Goal: Task Accomplishment & Management: Complete application form

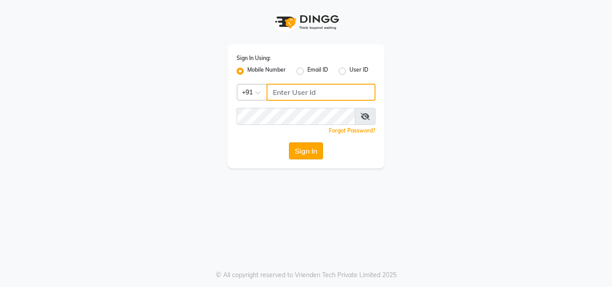
type input "8447146829"
click at [304, 153] on button "Sign In" at bounding box center [306, 150] width 34 height 17
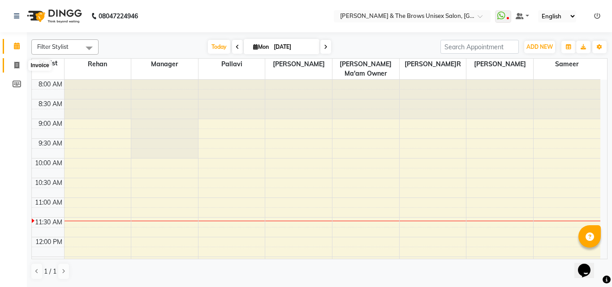
click at [17, 65] on icon at bounding box center [16, 65] width 5 height 7
select select "872"
select select "service"
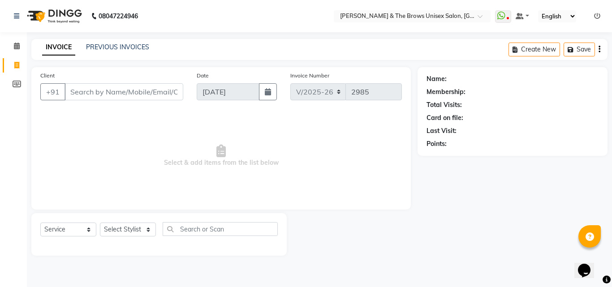
click at [86, 86] on input "Client" at bounding box center [123, 91] width 119 height 17
type input "9923911511"
click at [159, 91] on span "Add Client" at bounding box center [159, 91] width 35 height 9
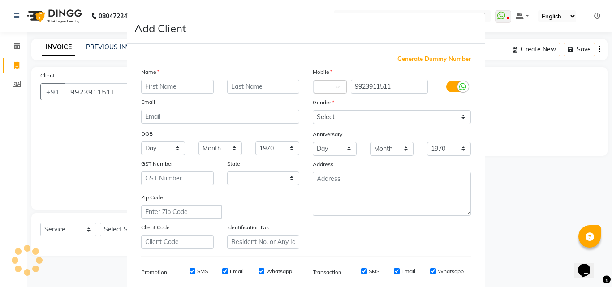
select select "22"
click at [160, 90] on input "text" at bounding box center [177, 87] width 73 height 14
type input "[PERSON_NAME]j"
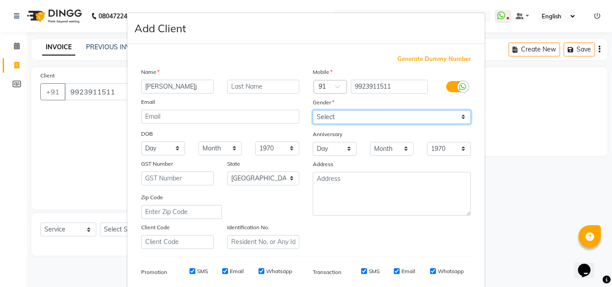
click at [322, 118] on select "Select [DEMOGRAPHIC_DATA] [DEMOGRAPHIC_DATA] Other Prefer Not To Say" at bounding box center [392, 117] width 158 height 14
select select "[DEMOGRAPHIC_DATA]"
click at [313, 110] on select "Select [DEMOGRAPHIC_DATA] [DEMOGRAPHIC_DATA] Other Prefer Not To Say" at bounding box center [392, 117] width 158 height 14
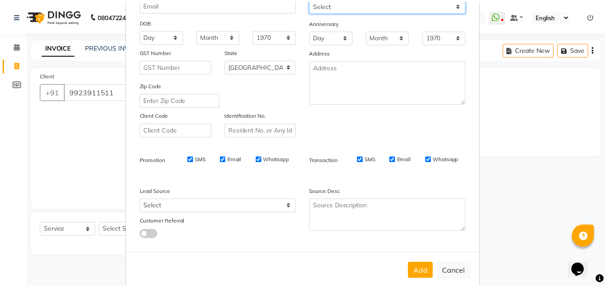
scroll to position [126, 0]
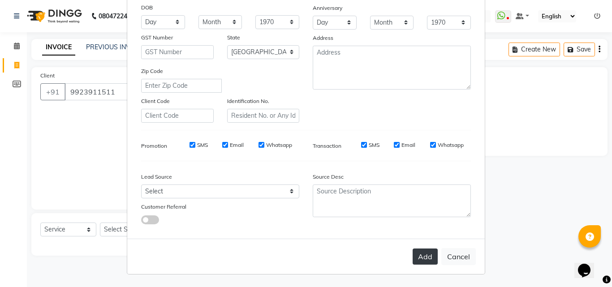
click at [422, 259] on button "Add" at bounding box center [424, 256] width 25 height 16
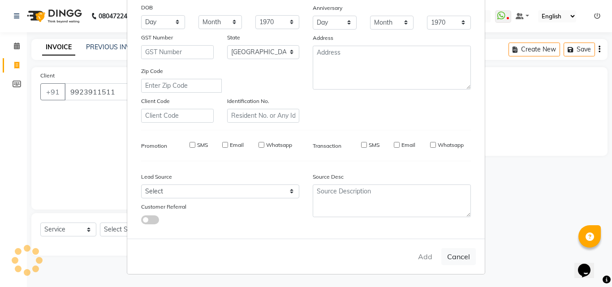
select select
select select "null"
select select
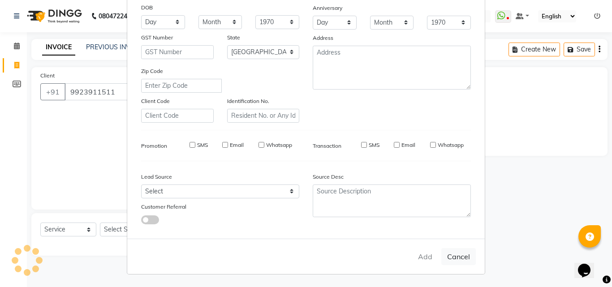
select select
checkbox input "false"
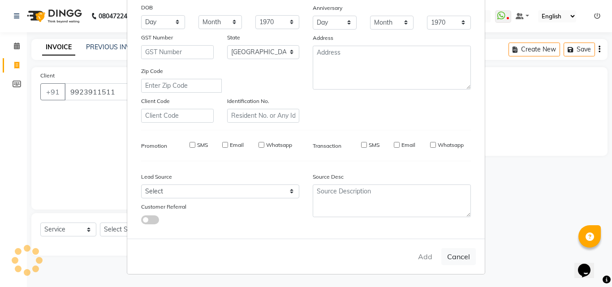
checkbox input "false"
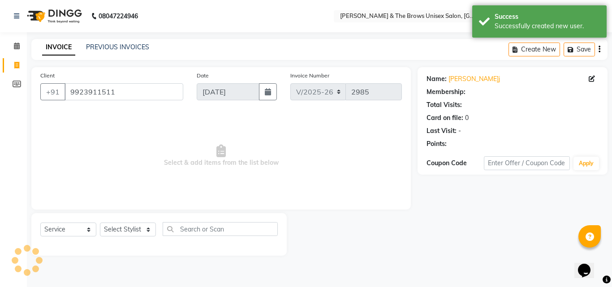
select select "1: Object"
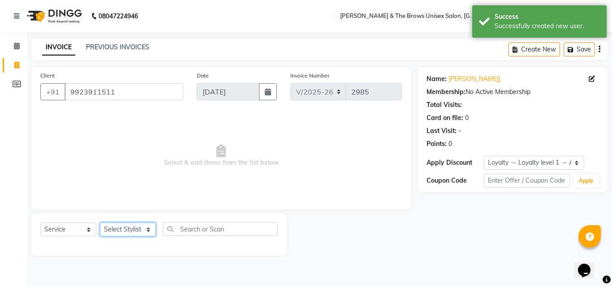
click at [137, 227] on select "Select Stylist [PERSON_NAME] manager [PERSON_NAME] [PERSON_NAME] ma'am owner [P…" at bounding box center [128, 230] width 56 height 14
select select "15229"
click at [100, 223] on select "Select Stylist [PERSON_NAME] manager [PERSON_NAME] [PERSON_NAME] ma'am owner [P…" at bounding box center [128, 230] width 56 height 14
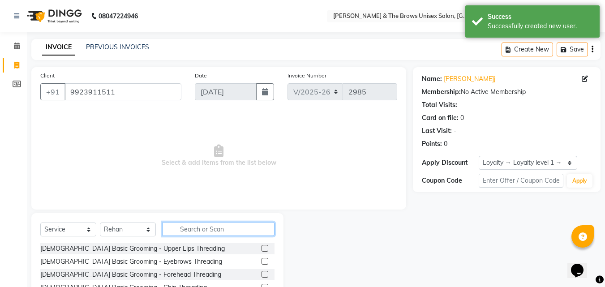
click at [173, 230] on input "text" at bounding box center [219, 229] width 112 height 14
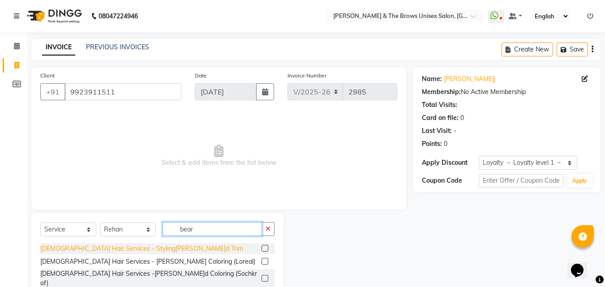
type input "bear"
click at [143, 247] on div "[DEMOGRAPHIC_DATA] Hair Services - Styling[PERSON_NAME]d Trim" at bounding box center [141, 248] width 203 height 9
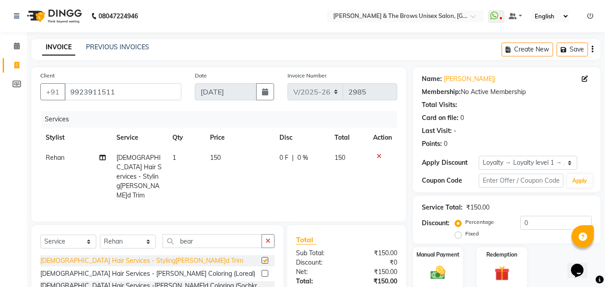
checkbox input "false"
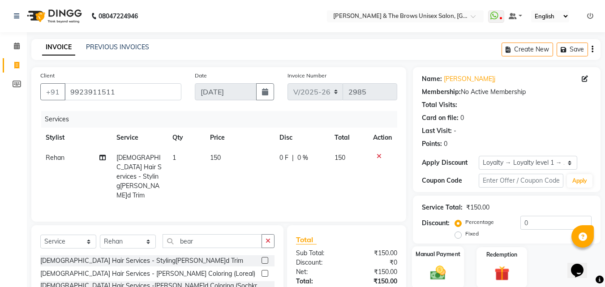
click at [448, 276] on img at bounding box center [437, 273] width 25 height 18
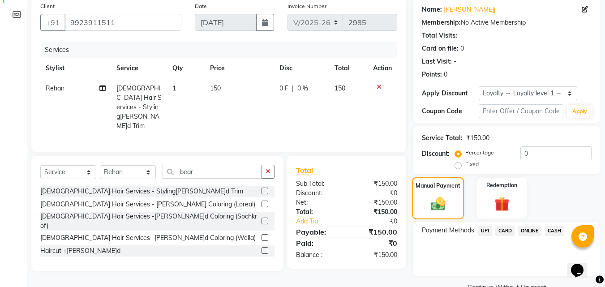
scroll to position [90, 0]
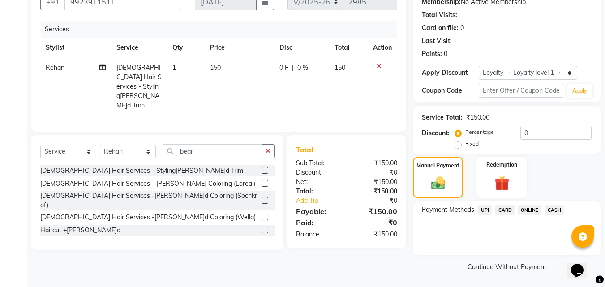
click at [488, 213] on span "UPI" at bounding box center [485, 210] width 14 height 10
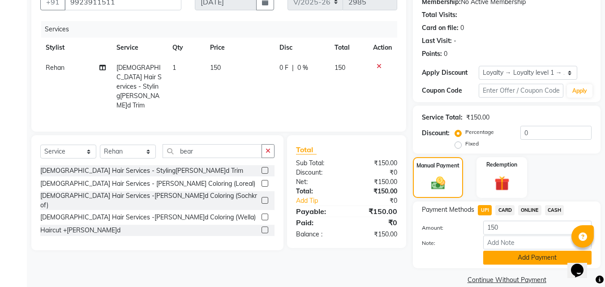
click at [495, 257] on button "Add Payment" at bounding box center [537, 258] width 108 height 14
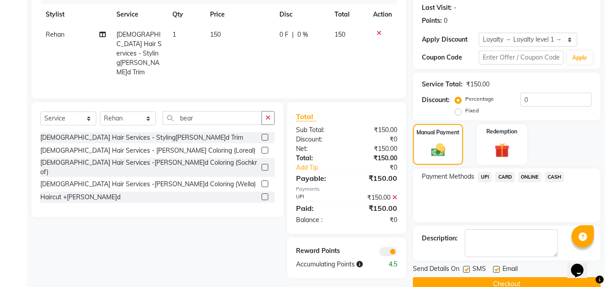
scroll to position [141, 0]
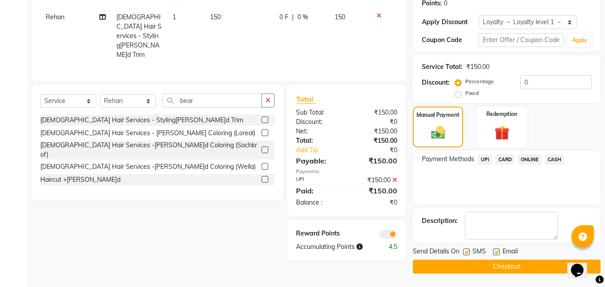
click at [465, 253] on label at bounding box center [466, 251] width 7 height 7
click at [465, 253] on input "checkbox" at bounding box center [466, 252] width 6 height 6
checkbox input "false"
click at [462, 262] on button "Checkout" at bounding box center [507, 267] width 188 height 14
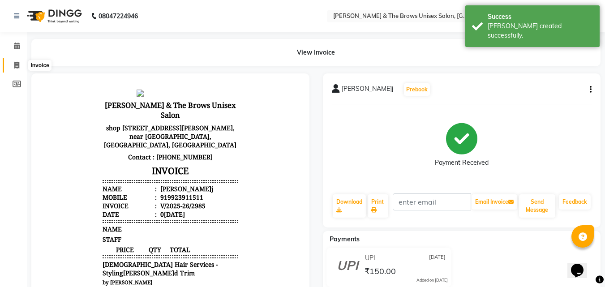
click at [16, 69] on span at bounding box center [17, 65] width 16 height 10
select select "872"
select select "service"
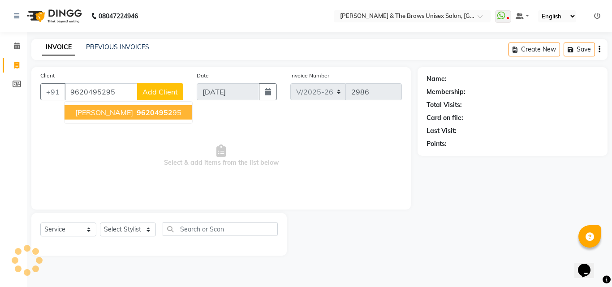
type input "9620495295"
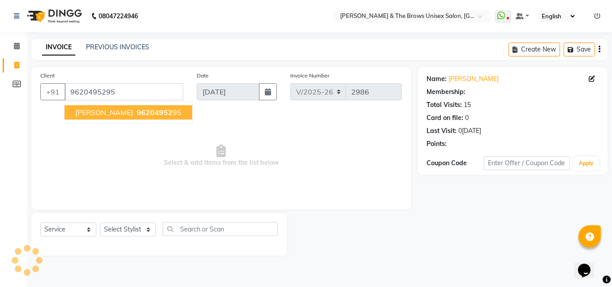
select select "1: Object"
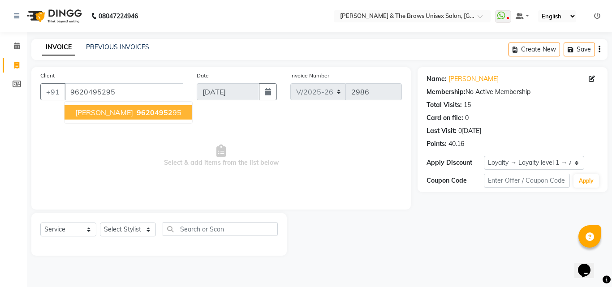
click at [98, 116] on span "[PERSON_NAME]" at bounding box center [104, 112] width 58 height 9
select select "1: Object"
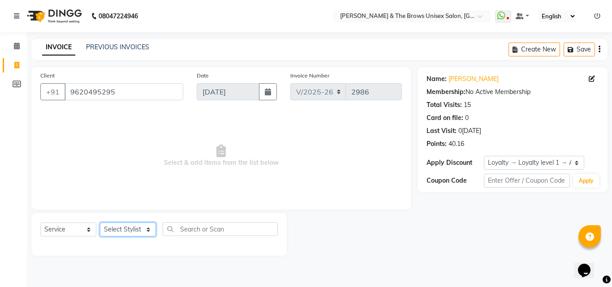
click at [133, 234] on select "Select Stylist [PERSON_NAME] manager [PERSON_NAME] [PERSON_NAME] ma'am owner [P…" at bounding box center [128, 230] width 56 height 14
select select "15229"
click at [100, 223] on select "Select Stylist [PERSON_NAME] manager [PERSON_NAME] [PERSON_NAME] ma'am owner [P…" at bounding box center [128, 230] width 56 height 14
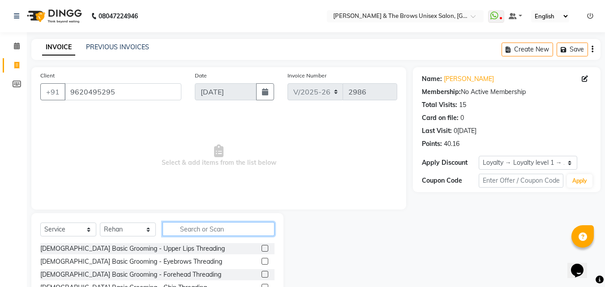
click at [194, 230] on input "text" at bounding box center [219, 229] width 112 height 14
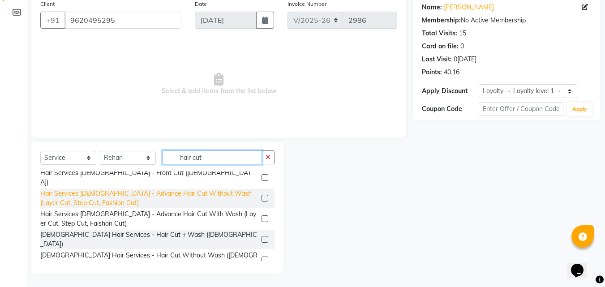
scroll to position [110, 0]
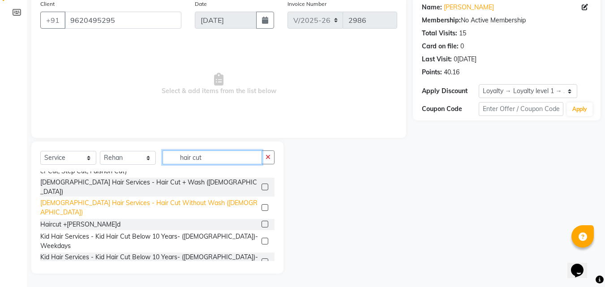
type input "hair cut"
click at [140, 198] on div "[DEMOGRAPHIC_DATA] Hair Services - Hair Cut Without Wash ([DEMOGRAPHIC_DATA])" at bounding box center [149, 207] width 218 height 19
checkbox input "false"
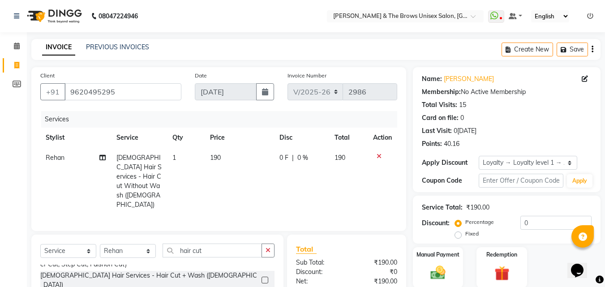
scroll to position [81, 0]
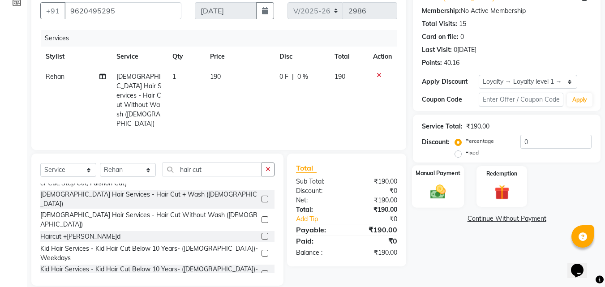
click at [446, 180] on div "Manual Payment" at bounding box center [438, 186] width 52 height 43
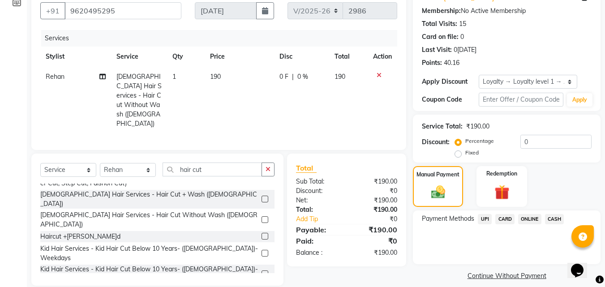
click at [480, 218] on span "UPI" at bounding box center [485, 219] width 14 height 10
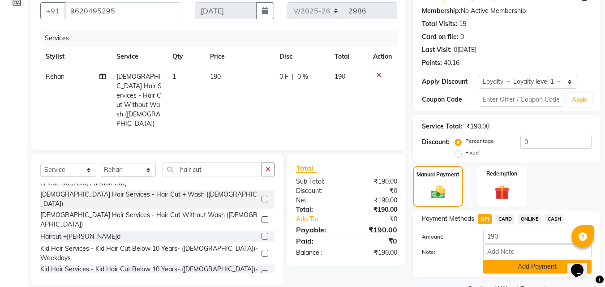
click at [497, 267] on button "Add Payment" at bounding box center [537, 267] width 108 height 14
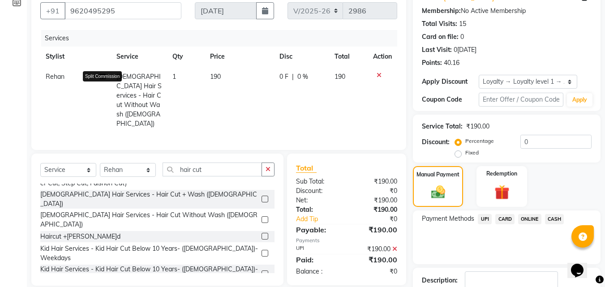
click at [101, 75] on icon at bounding box center [102, 76] width 6 height 6
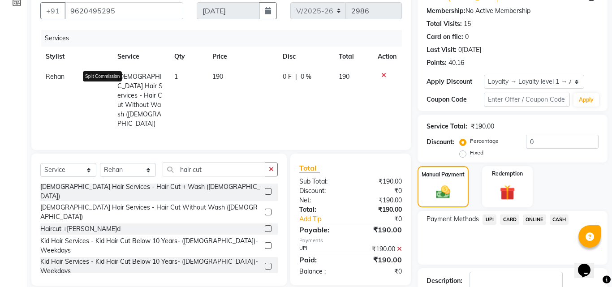
select select "15229"
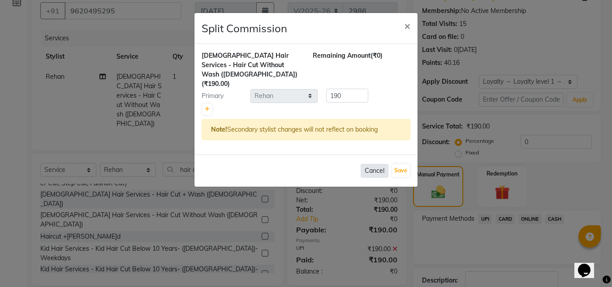
click at [371, 164] on button "Cancel" at bounding box center [374, 171] width 28 height 14
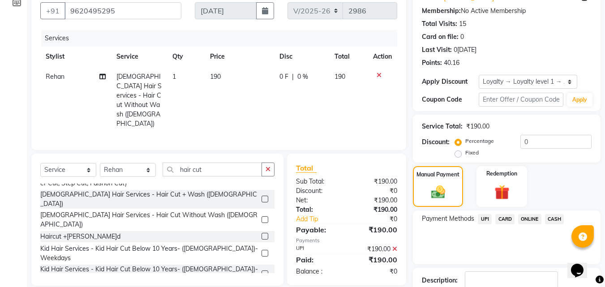
click at [397, 246] on icon at bounding box center [394, 249] width 5 height 6
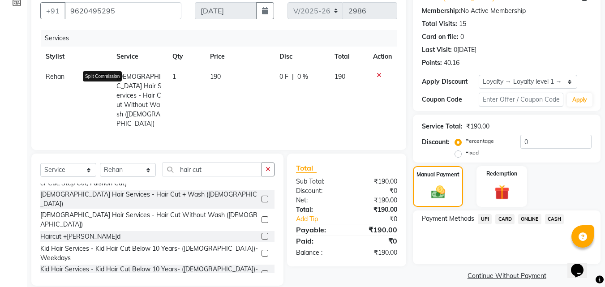
click at [103, 73] on span at bounding box center [102, 76] width 6 height 9
select select "15229"
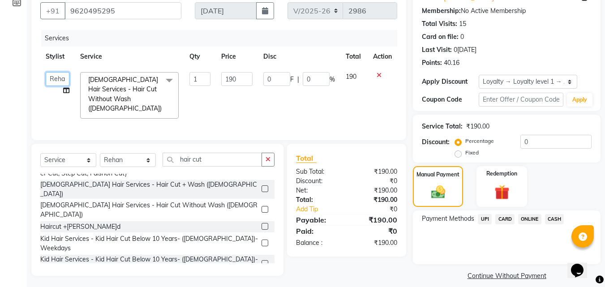
click at [62, 75] on select "[PERSON_NAME] manager [PERSON_NAME] [PERSON_NAME] ma'am owner [PERSON_NAME]" at bounding box center [58, 79] width 24 height 14
click at [484, 218] on span "UPI" at bounding box center [485, 219] width 14 height 10
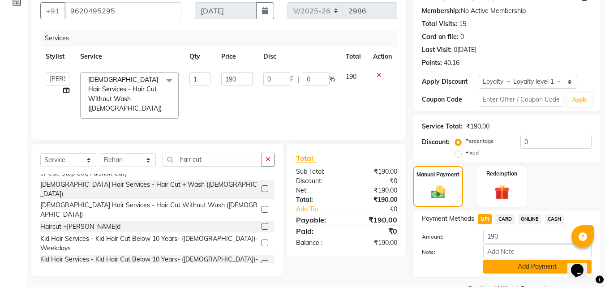
click at [493, 260] on button "Add Payment" at bounding box center [537, 267] width 108 height 14
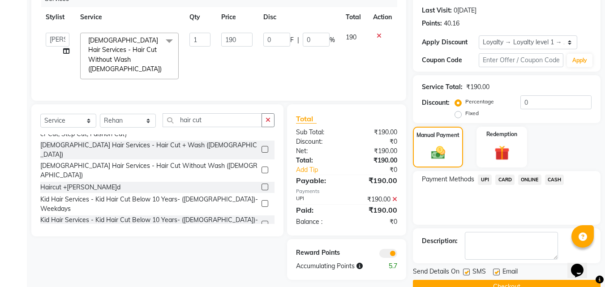
scroll to position [141, 0]
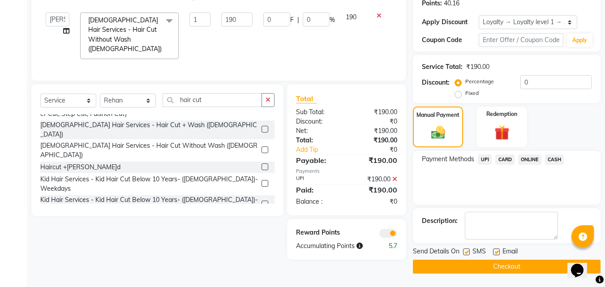
click at [467, 253] on label at bounding box center [466, 251] width 7 height 7
click at [467, 253] on input "checkbox" at bounding box center [466, 252] width 6 height 6
checkbox input "false"
click at [468, 264] on button "Checkout" at bounding box center [507, 267] width 188 height 14
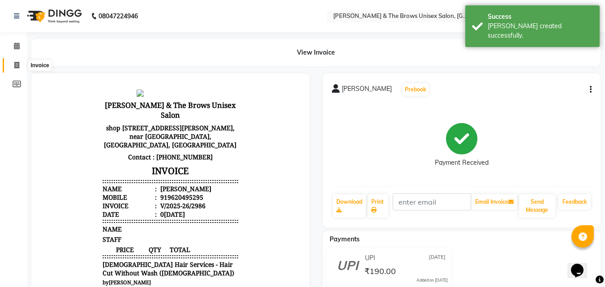
click at [16, 67] on icon at bounding box center [16, 65] width 5 height 7
select select "872"
select select "service"
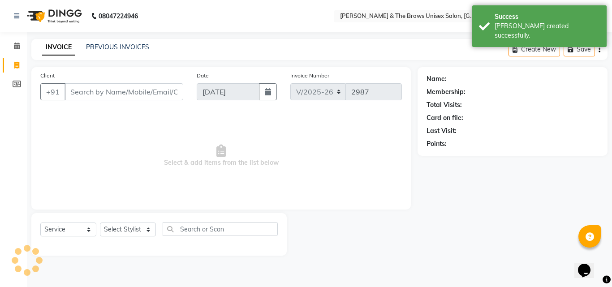
click at [77, 91] on input "Client" at bounding box center [123, 91] width 119 height 17
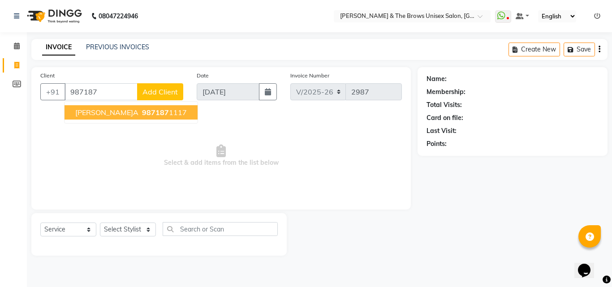
click at [89, 112] on span "[PERSON_NAME]a" at bounding box center [106, 112] width 63 height 9
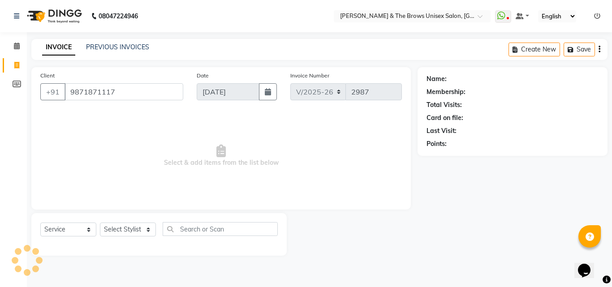
type input "9871871117"
select select "1: Object"
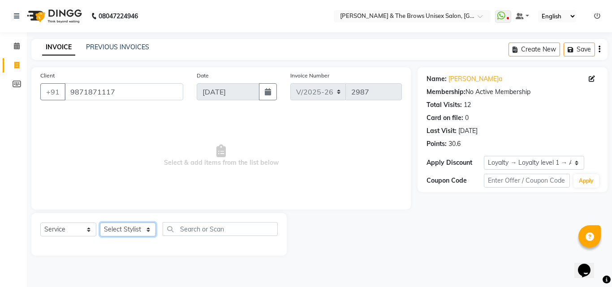
click at [124, 233] on select "Select Stylist [PERSON_NAME] manager [PERSON_NAME] [PERSON_NAME] ma'am owner [P…" at bounding box center [128, 230] width 56 height 14
select select "15229"
click at [100, 223] on select "Select Stylist [PERSON_NAME] manager [PERSON_NAME] [PERSON_NAME] ma'am owner [P…" at bounding box center [128, 230] width 56 height 14
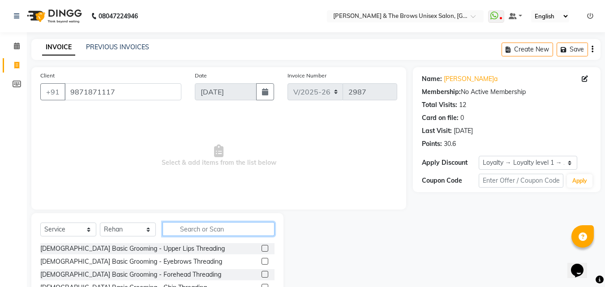
click at [206, 230] on input "text" at bounding box center [219, 229] width 112 height 14
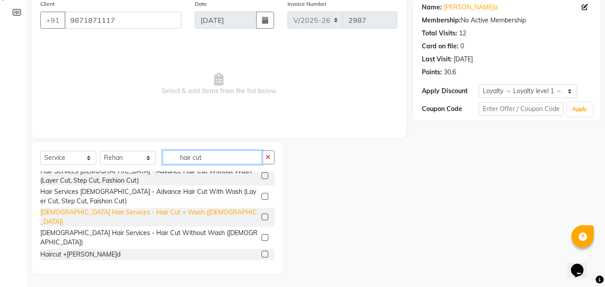
scroll to position [110, 0]
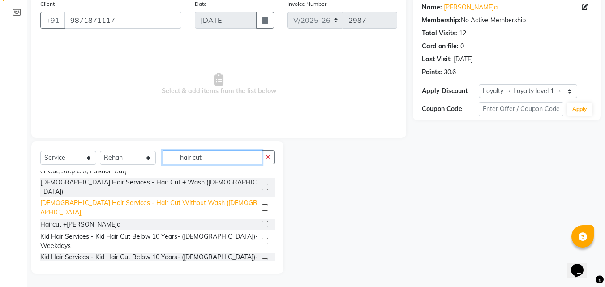
type input "hair cut"
click at [136, 198] on div "[DEMOGRAPHIC_DATA] Hair Services - Hair Cut Without Wash ([DEMOGRAPHIC_DATA])" at bounding box center [149, 207] width 218 height 19
checkbox input "false"
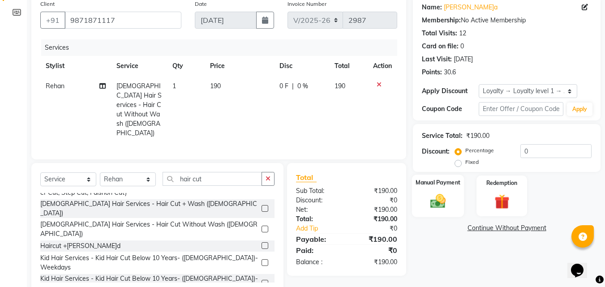
click at [446, 204] on img at bounding box center [437, 201] width 25 height 18
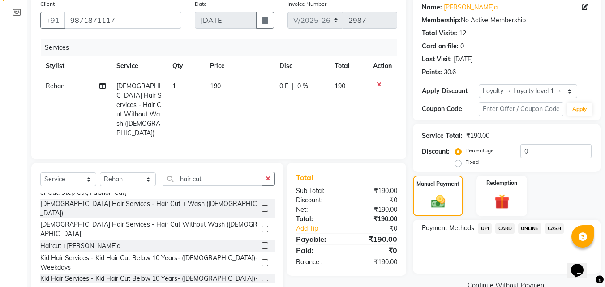
click at [482, 228] on span "UPI" at bounding box center [485, 228] width 14 height 10
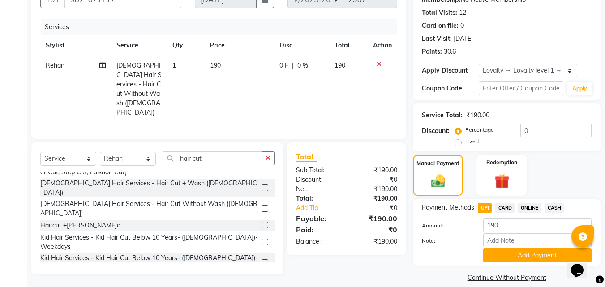
scroll to position [103, 0]
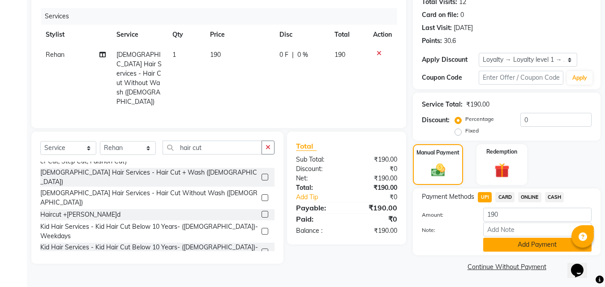
click at [493, 242] on button "Add Payment" at bounding box center [537, 245] width 108 height 14
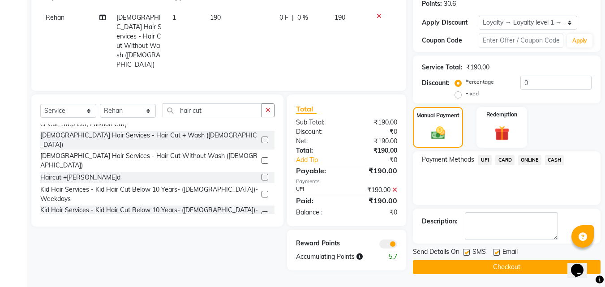
scroll to position [141, 0]
click at [466, 250] on label at bounding box center [466, 251] width 7 height 7
click at [466, 250] on input "checkbox" at bounding box center [466, 252] width 6 height 6
checkbox input "false"
click at [470, 267] on button "Checkout" at bounding box center [507, 267] width 188 height 14
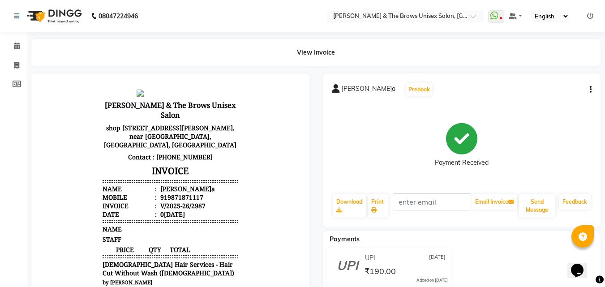
drag, startPoint x: 409, startPoint y: 164, endPoint x: 407, endPoint y: 153, distance: 11.3
click at [407, 153] on div "Payment Received" at bounding box center [462, 144] width 260 height 67
drag, startPoint x: 408, startPoint y: 150, endPoint x: 412, endPoint y: 137, distance: 12.7
click at [411, 139] on div "Payment Received" at bounding box center [462, 144] width 260 height 67
click at [19, 68] on icon at bounding box center [16, 65] width 5 height 7
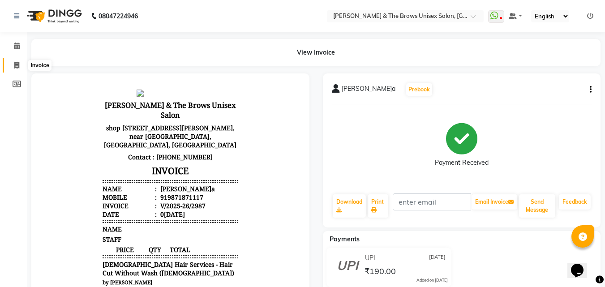
select select "service"
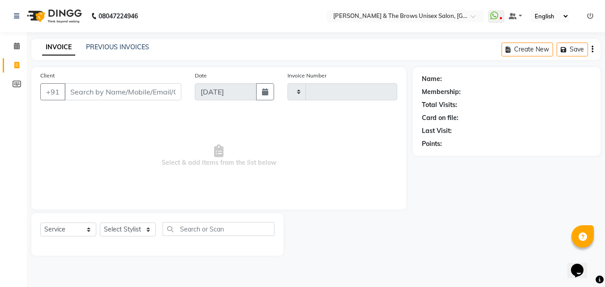
type input "2988"
select select "872"
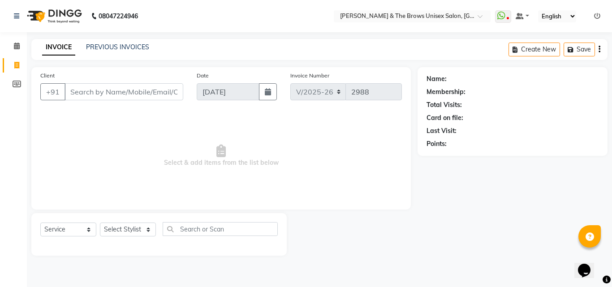
click at [73, 86] on input "Client" at bounding box center [123, 91] width 119 height 17
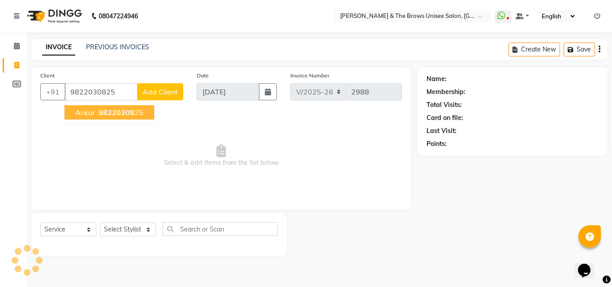
type input "9822030825"
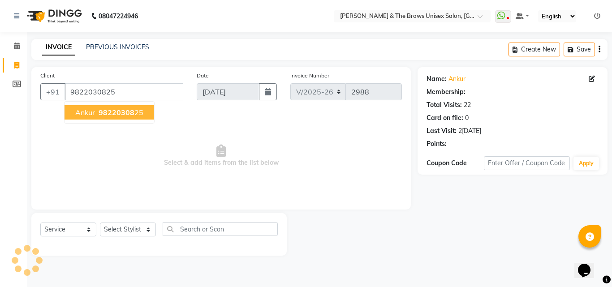
select select "1: Object"
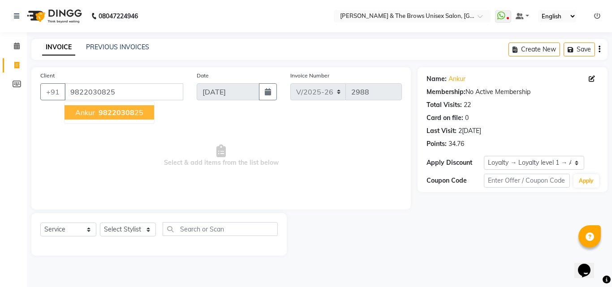
click at [84, 113] on span "Ankur" at bounding box center [85, 112] width 20 height 9
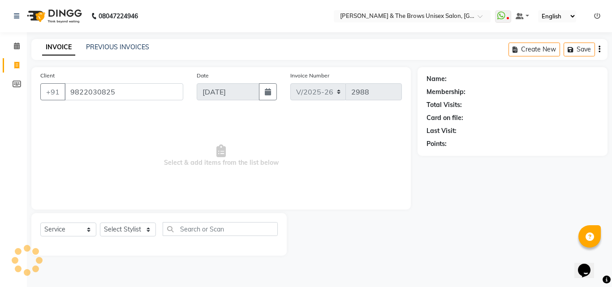
select select "1: Object"
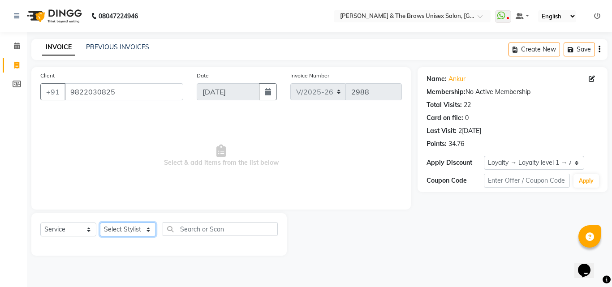
click at [143, 235] on select "Select Stylist [PERSON_NAME] manager [PERSON_NAME] [PERSON_NAME] ma'am owner [P…" at bounding box center [128, 230] width 56 height 14
select select "84274"
click at [100, 223] on select "Select Stylist [PERSON_NAME] manager [PERSON_NAME] [PERSON_NAME] ma'am owner [P…" at bounding box center [128, 230] width 56 height 14
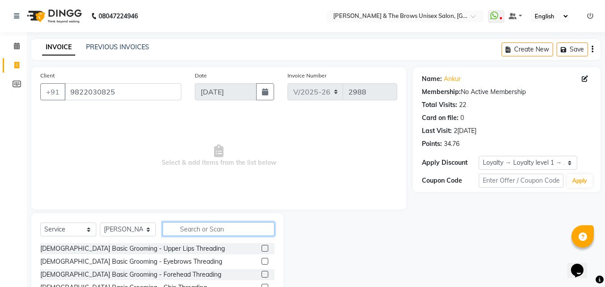
click at [210, 232] on input "text" at bounding box center [219, 229] width 112 height 14
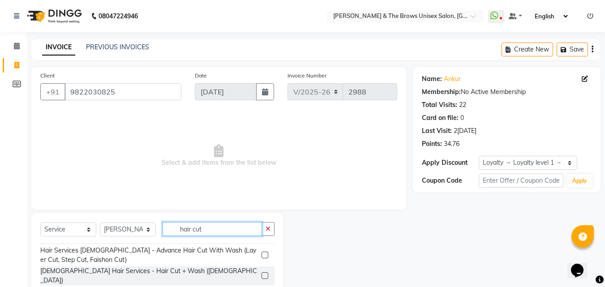
scroll to position [110, 0]
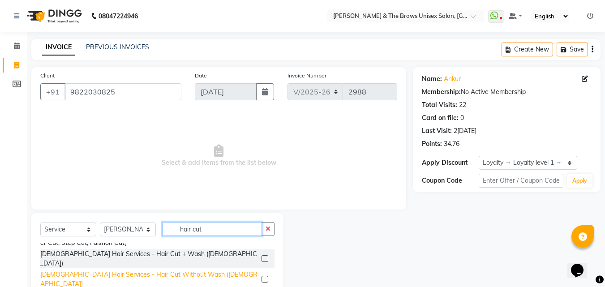
type input "hair cut"
click at [168, 270] on div "[DEMOGRAPHIC_DATA] Hair Services - Hair Cut Without Wash ([DEMOGRAPHIC_DATA])" at bounding box center [149, 279] width 218 height 19
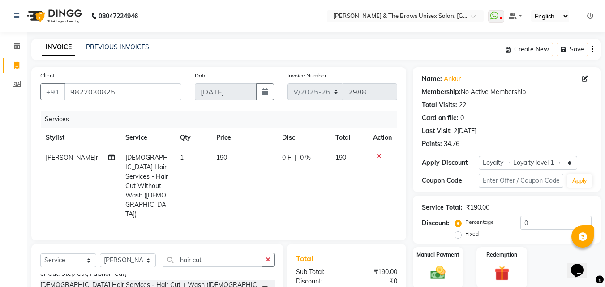
checkbox input "false"
click at [435, 261] on div "Manual Payment" at bounding box center [438, 267] width 52 height 43
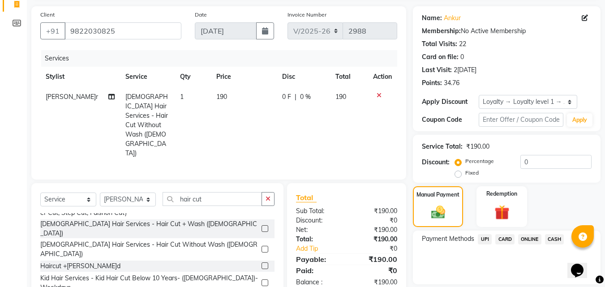
scroll to position [90, 0]
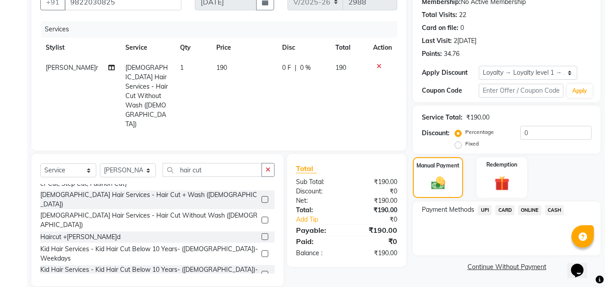
click at [484, 211] on span "UPI" at bounding box center [485, 210] width 14 height 10
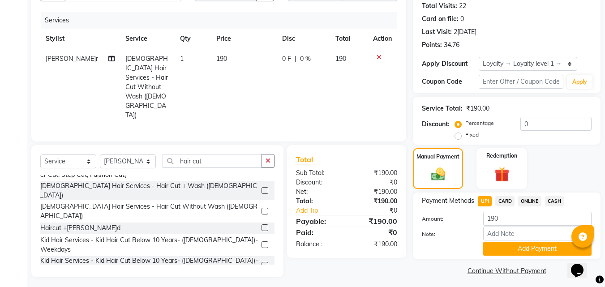
scroll to position [103, 0]
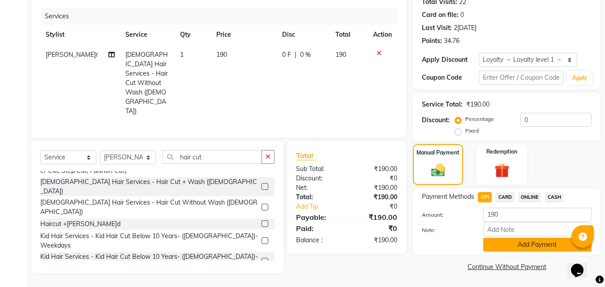
click at [498, 242] on button "Add Payment" at bounding box center [537, 245] width 108 height 14
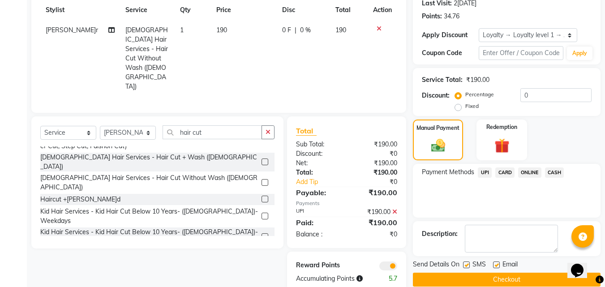
scroll to position [141, 0]
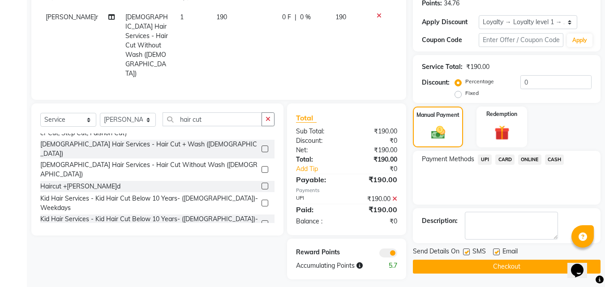
click at [470, 252] on label at bounding box center [466, 251] width 7 height 7
click at [469, 252] on input "checkbox" at bounding box center [466, 252] width 6 height 6
checkbox input "false"
click at [470, 261] on button "Checkout" at bounding box center [507, 267] width 188 height 14
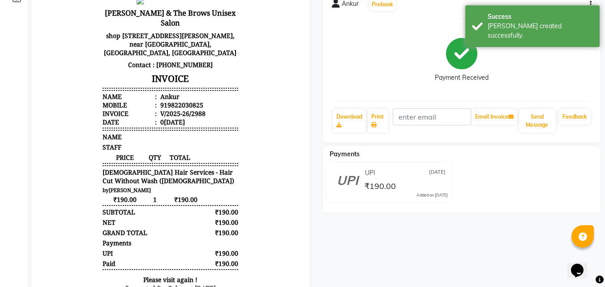
scroll to position [116, 0]
